Goal: Information Seeking & Learning: Learn about a topic

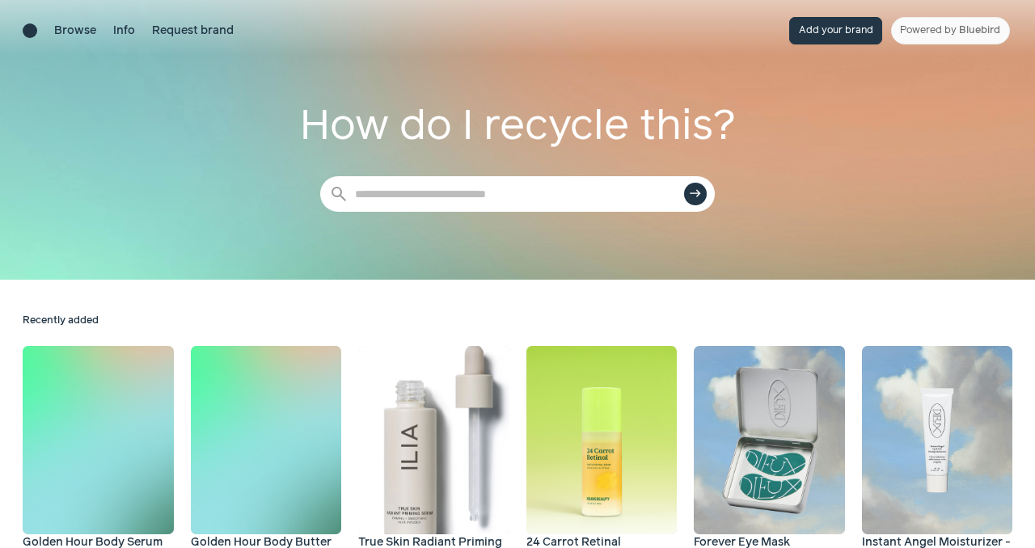
click at [836, 33] on button "Add your brand" at bounding box center [835, 30] width 93 height 27
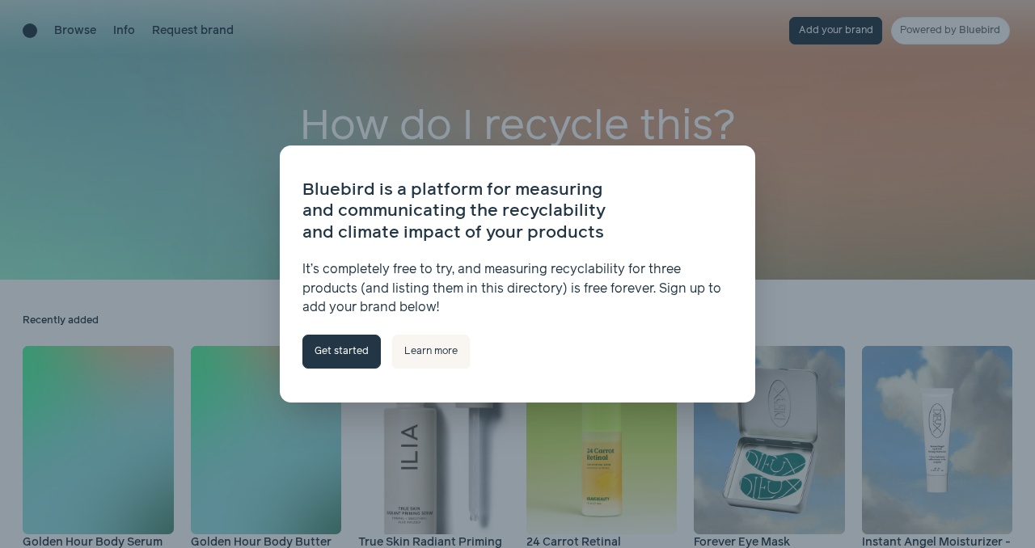
click at [726, 175] on span "close" at bounding box center [730, 171] width 13 height 13
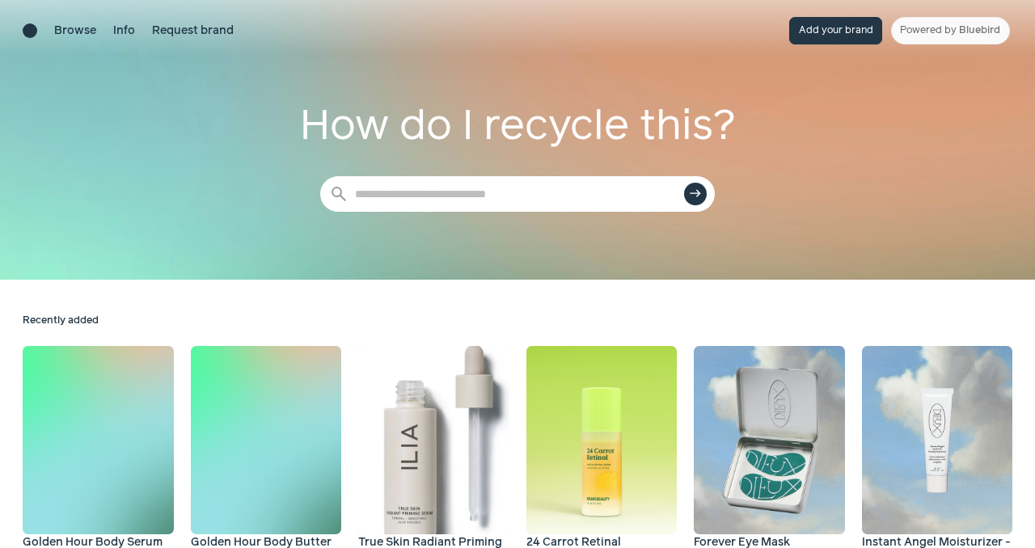
click at [27, 34] on div "Brand directory home" at bounding box center [30, 30] width 15 height 15
click at [30, 33] on div "Brand directory home" at bounding box center [30, 30] width 15 height 15
click at [70, 29] on link "Browse" at bounding box center [75, 31] width 42 height 17
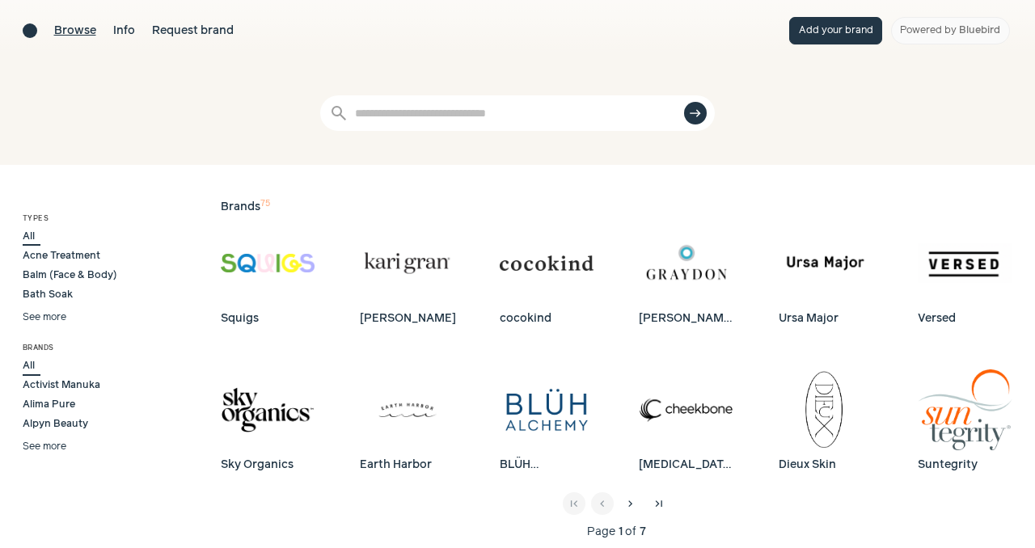
click at [932, 47] on div "Browse Info Request brand Add your brand Powered by Bluebird" at bounding box center [517, 30] width 1035 height 61
click at [932, 35] on link "Powered by Bluebird" at bounding box center [950, 30] width 119 height 27
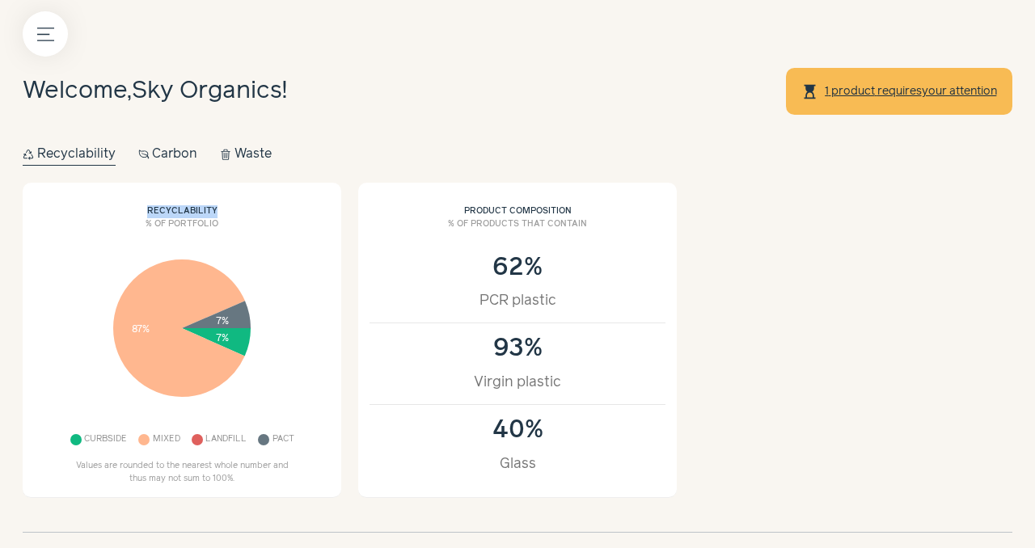
drag, startPoint x: 147, startPoint y: 206, endPoint x: 234, endPoint y: 217, distance: 88.0
click at [234, 217] on h2 "Recyclability" at bounding box center [182, 206] width 296 height 24
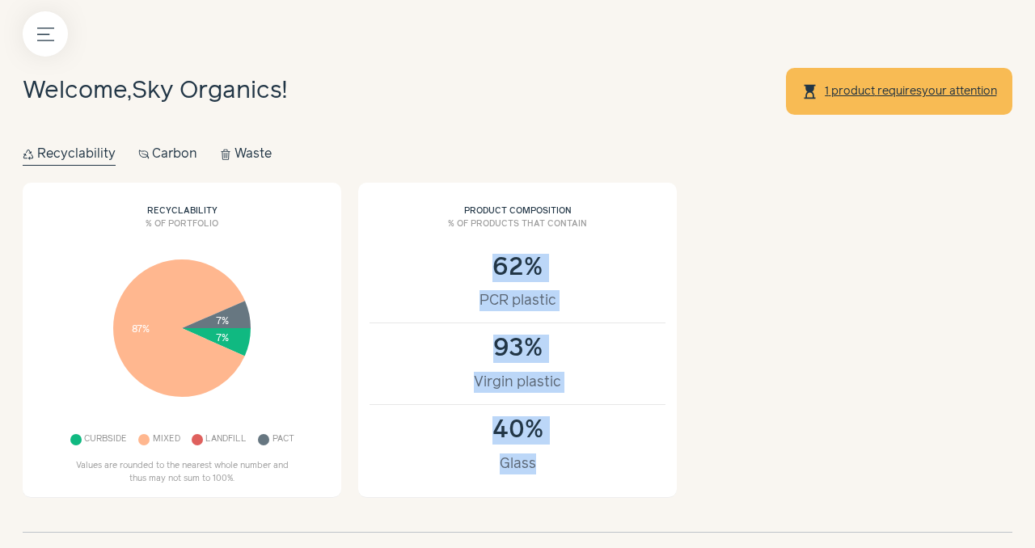
drag, startPoint x: 498, startPoint y: 264, endPoint x: 551, endPoint y: 462, distance: 205.0
click at [551, 462] on div "62% PCR plastic 93% Virgin plastic 40% Glass" at bounding box center [518, 364] width 296 height 243
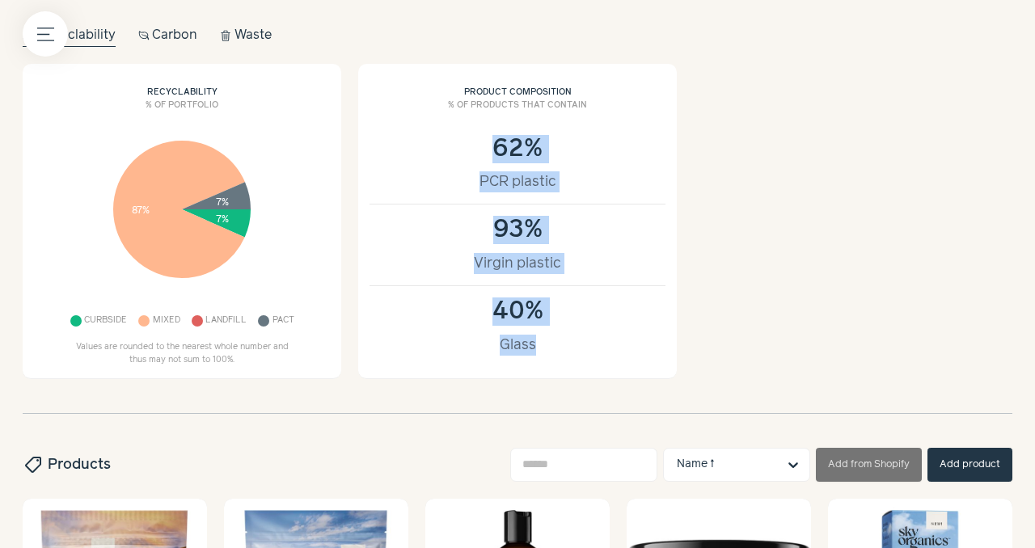
scroll to position [133, 0]
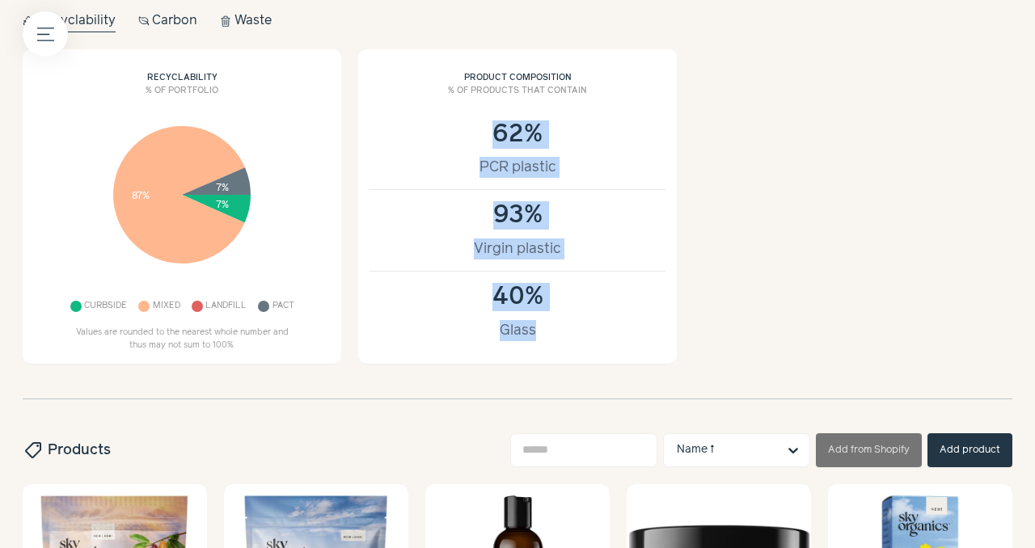
click at [175, 25] on button "Carbon Carbon" at bounding box center [168, 21] width 60 height 23
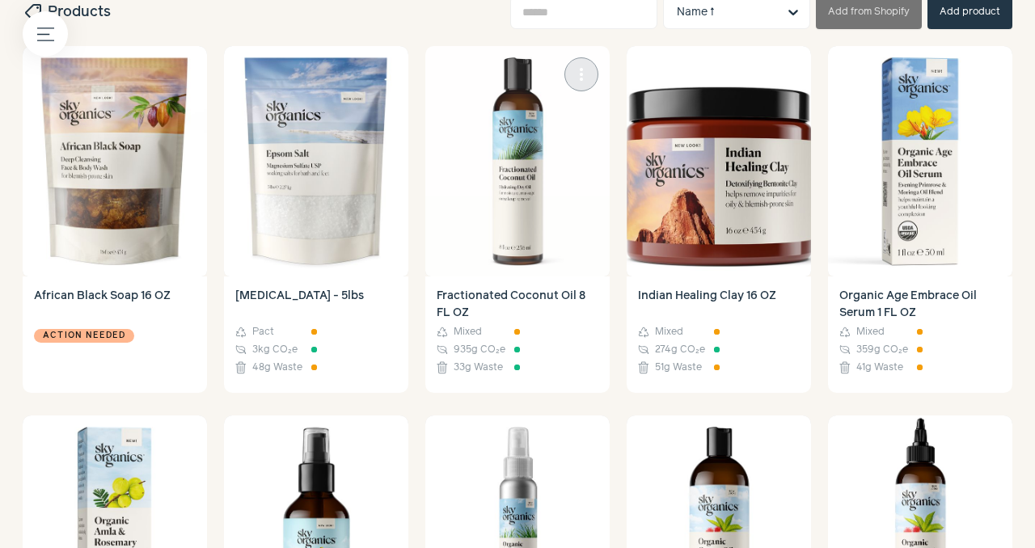
scroll to position [752, 0]
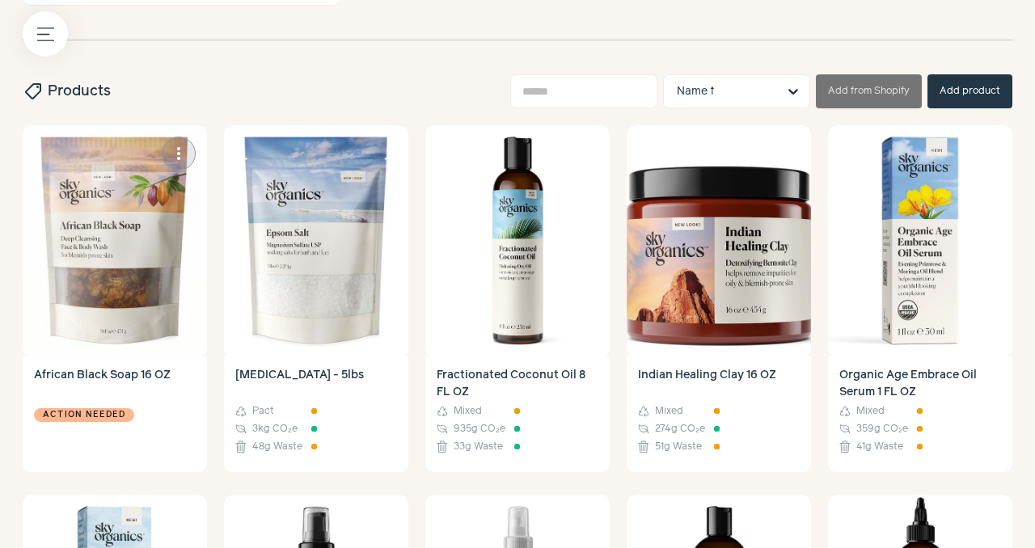
click at [110, 215] on img at bounding box center [115, 240] width 184 height 230
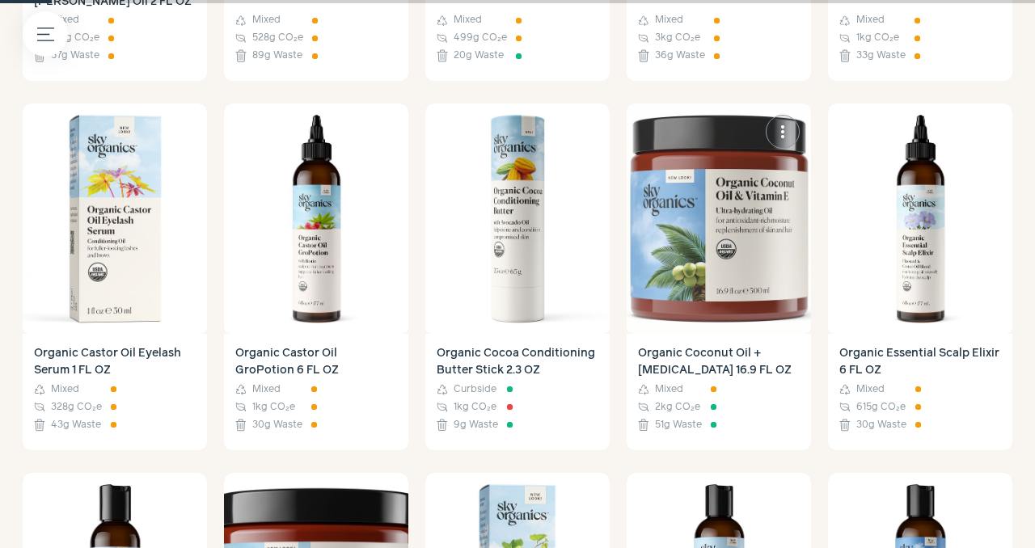
scroll to position [1525, 0]
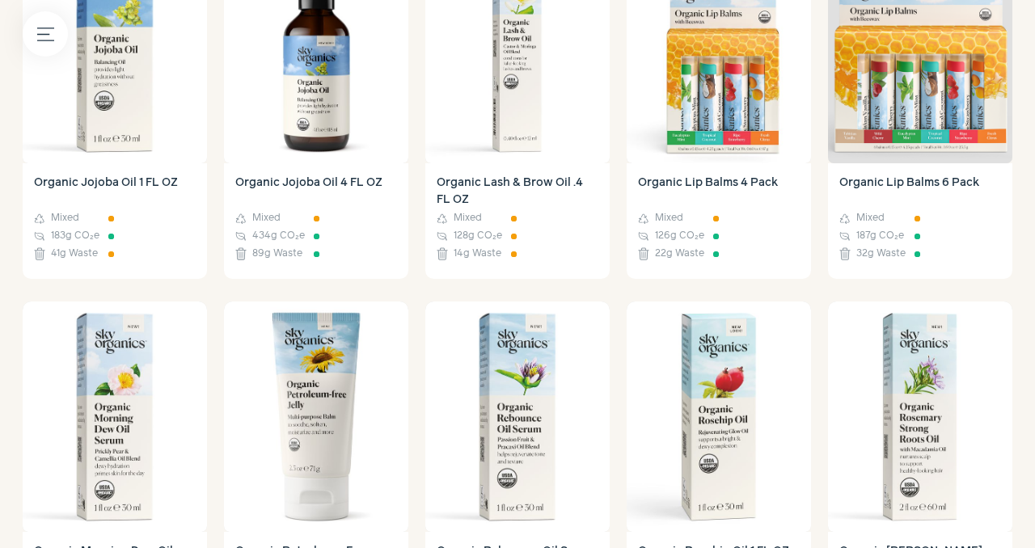
scroll to position [2162, 0]
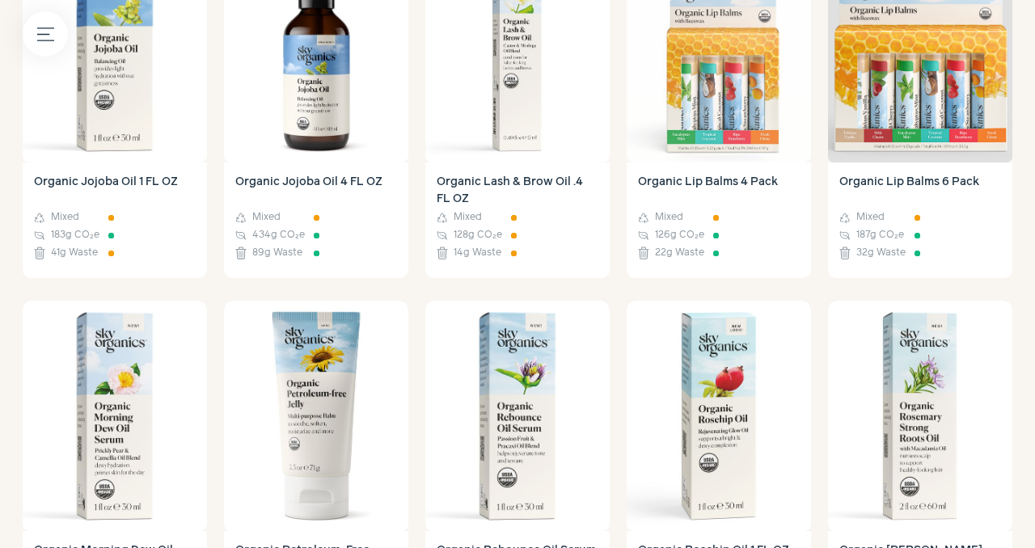
click at [671, 185] on h4 "Organic Lip Balms 4 Pack" at bounding box center [719, 191] width 162 height 34
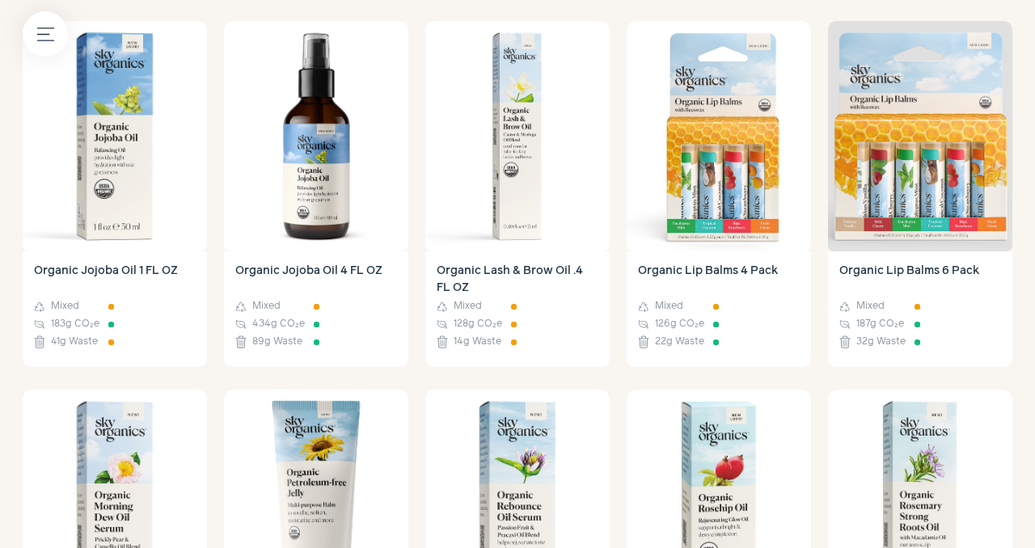
scroll to position [2162, 0]
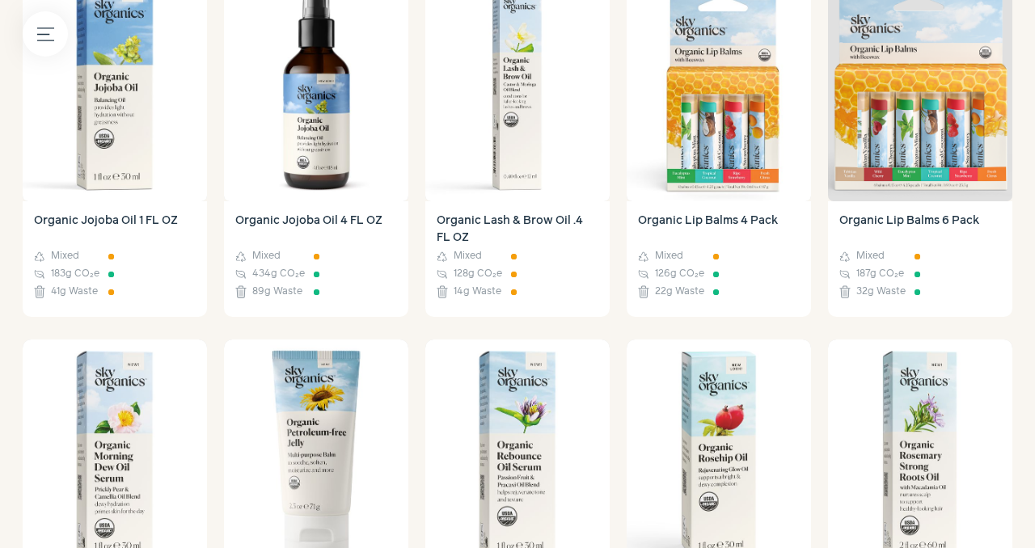
scroll to position [2162, 0]
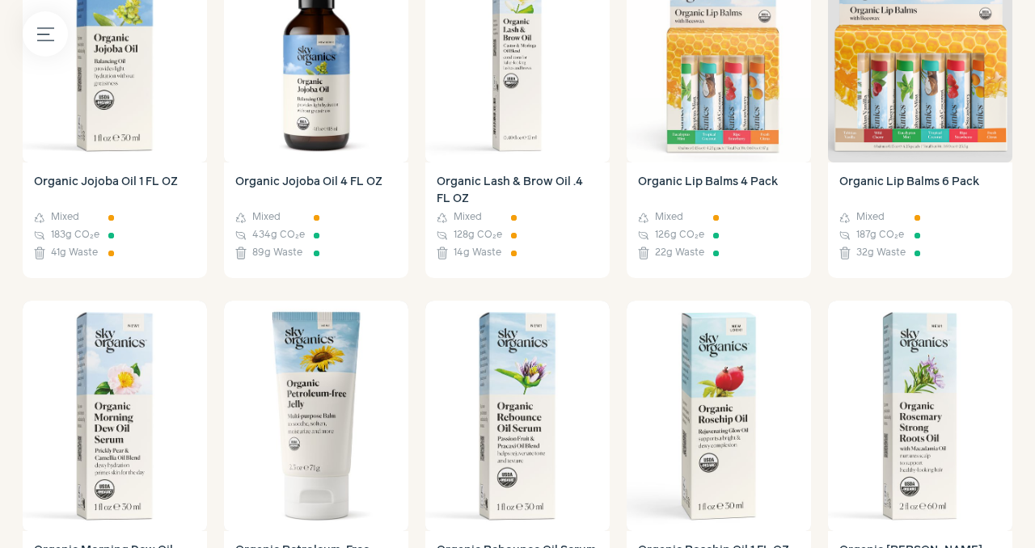
click at [699, 107] on img at bounding box center [719, 47] width 184 height 230
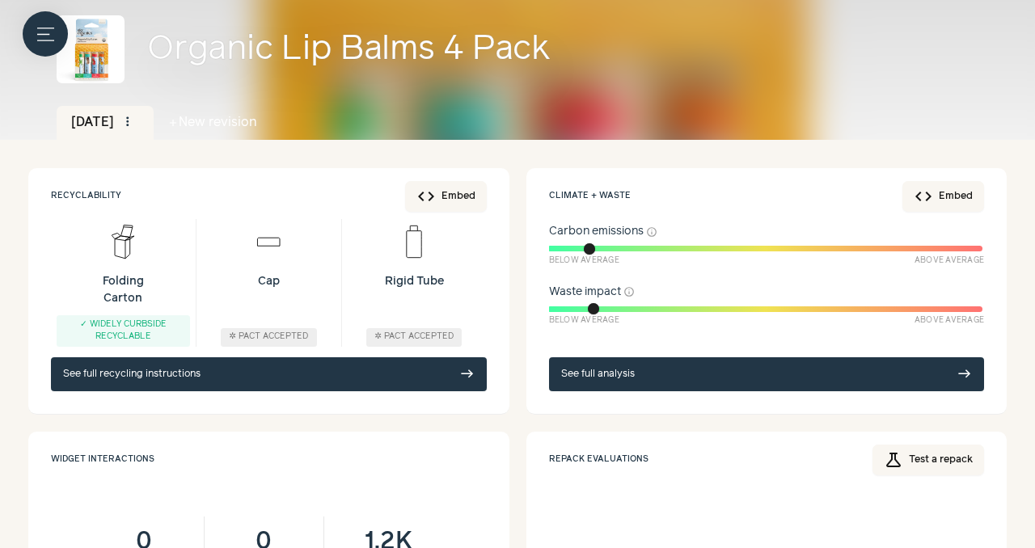
scroll to position [121, 0]
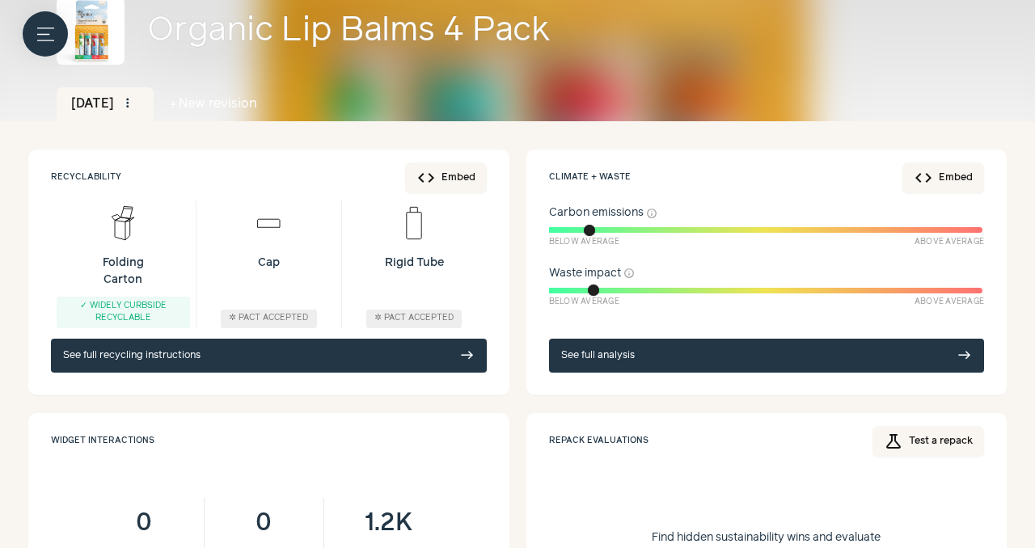
click at [967, 353] on link "See full analysis east" at bounding box center [767, 356] width 436 height 34
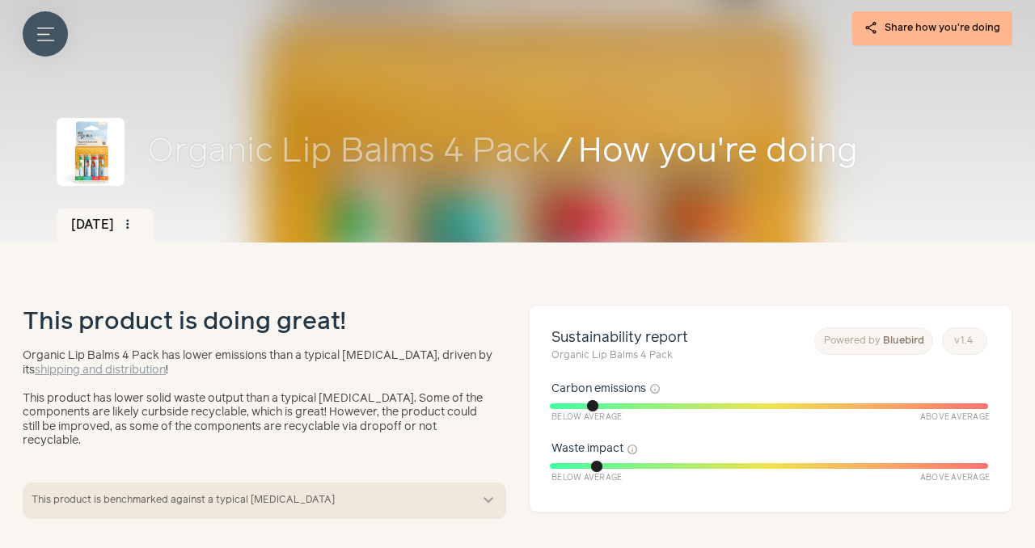
click at [47, 38] on icon "Menu button" at bounding box center [45, 34] width 17 height 17
